Goal: Information Seeking & Learning: Learn about a topic

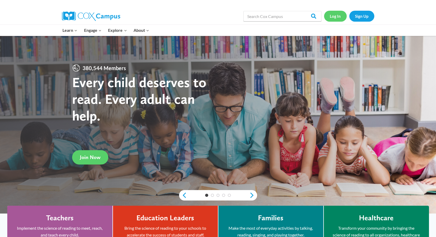
click at [336, 12] on link "Log In" at bounding box center [335, 16] width 23 height 11
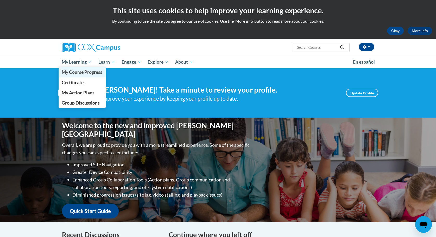
click at [84, 75] on link "My Course Progress" at bounding box center [82, 72] width 47 height 10
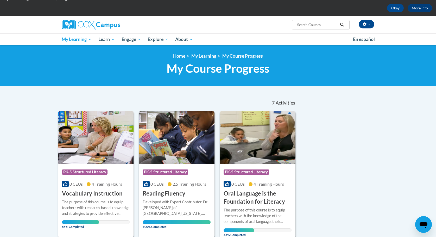
scroll to position [77, 0]
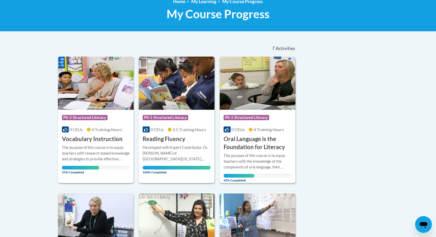
click at [95, 103] on img at bounding box center [96, 83] width 76 height 53
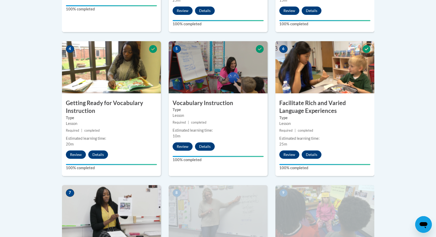
scroll to position [382, 0]
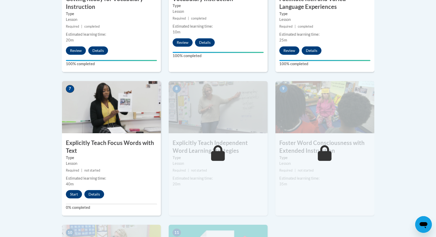
click at [75, 194] on button "Start" at bounding box center [74, 194] width 16 height 8
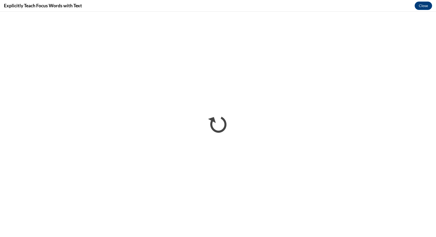
scroll to position [0, 0]
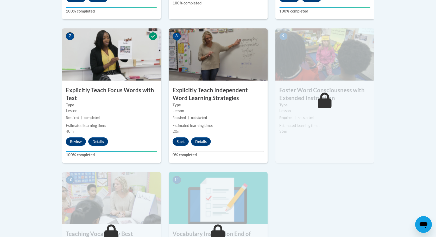
scroll to position [460, 0]
